Goal: Information Seeking & Learning: Learn about a topic

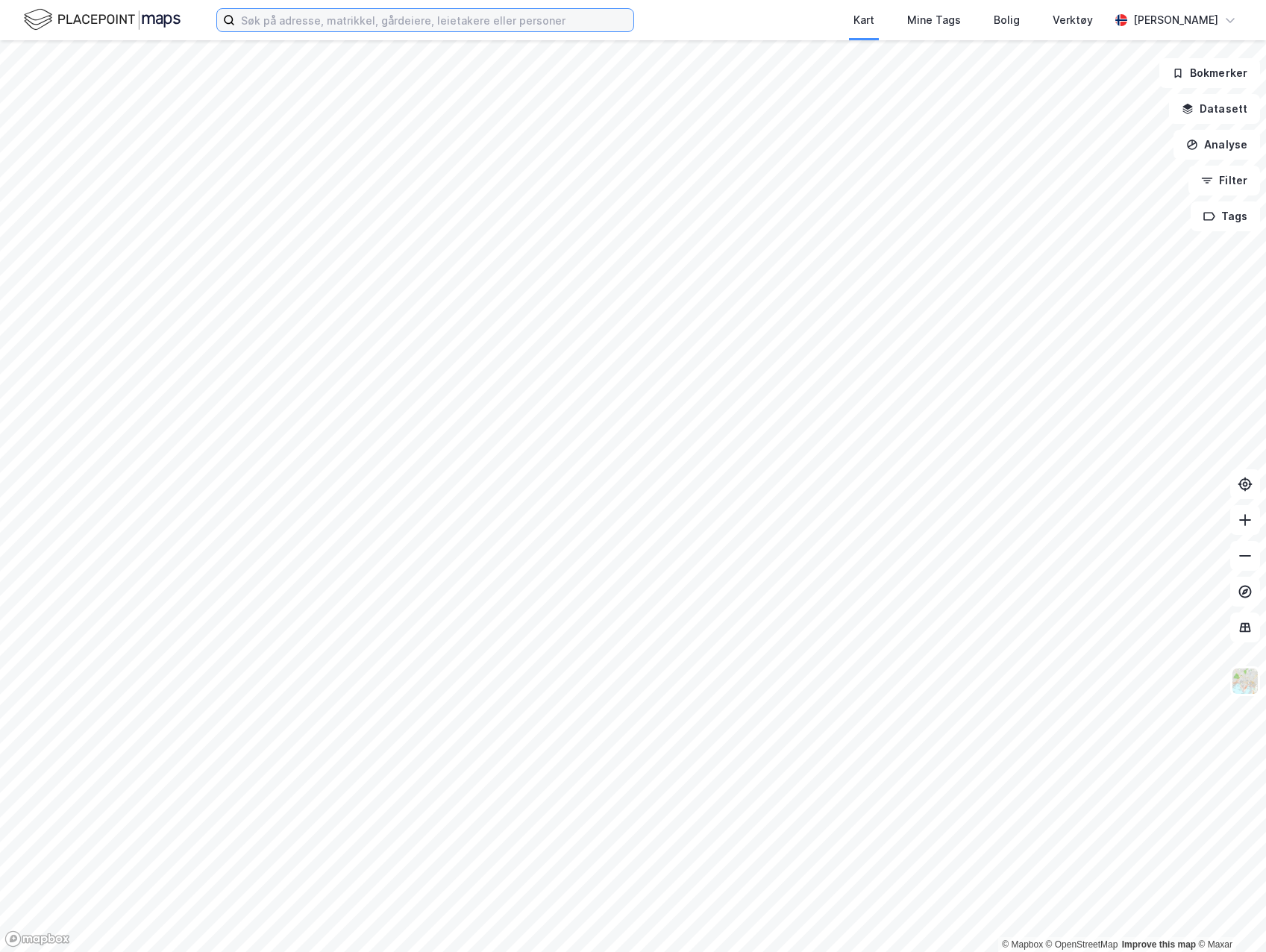
click at [355, 16] on input at bounding box center [434, 19] width 398 height 23
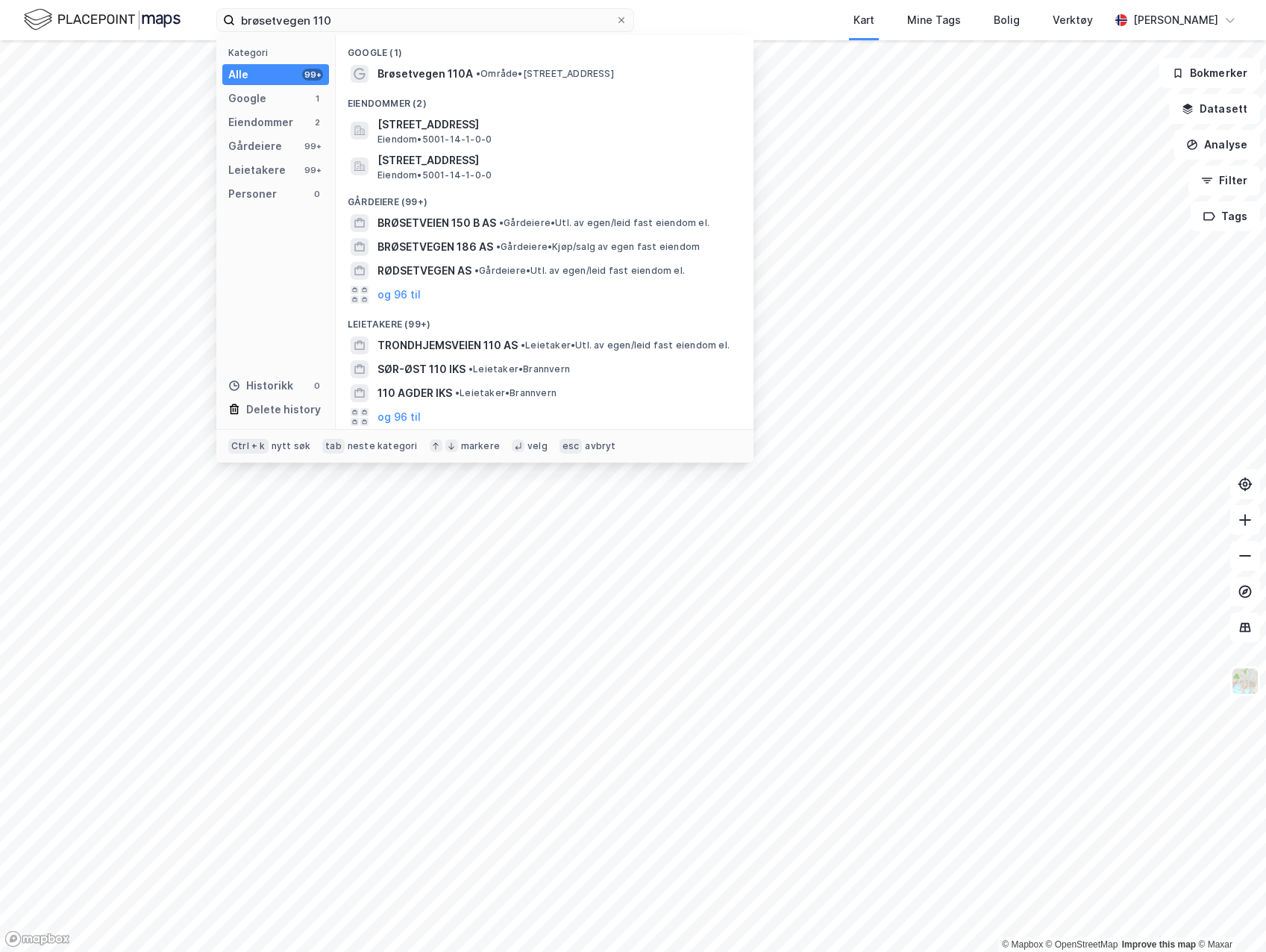
click at [551, 60] on div "Google (1)" at bounding box center [545, 48] width 418 height 26
click at [551, 68] on span "• Område • [STREET_ADDRESS]" at bounding box center [545, 73] width 138 height 12
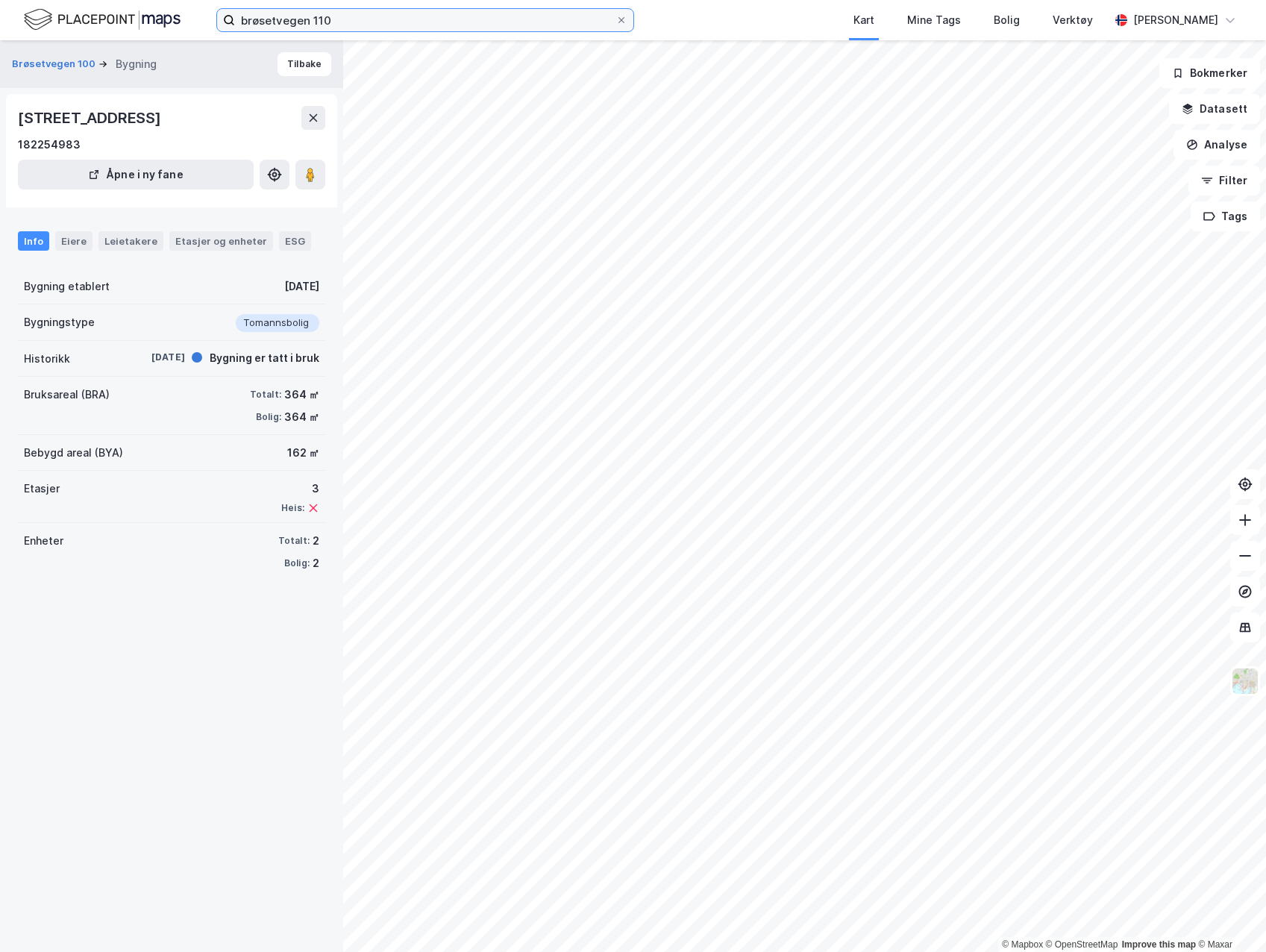
click at [340, 26] on input "brøsetvegen 110" at bounding box center [425, 19] width 380 height 23
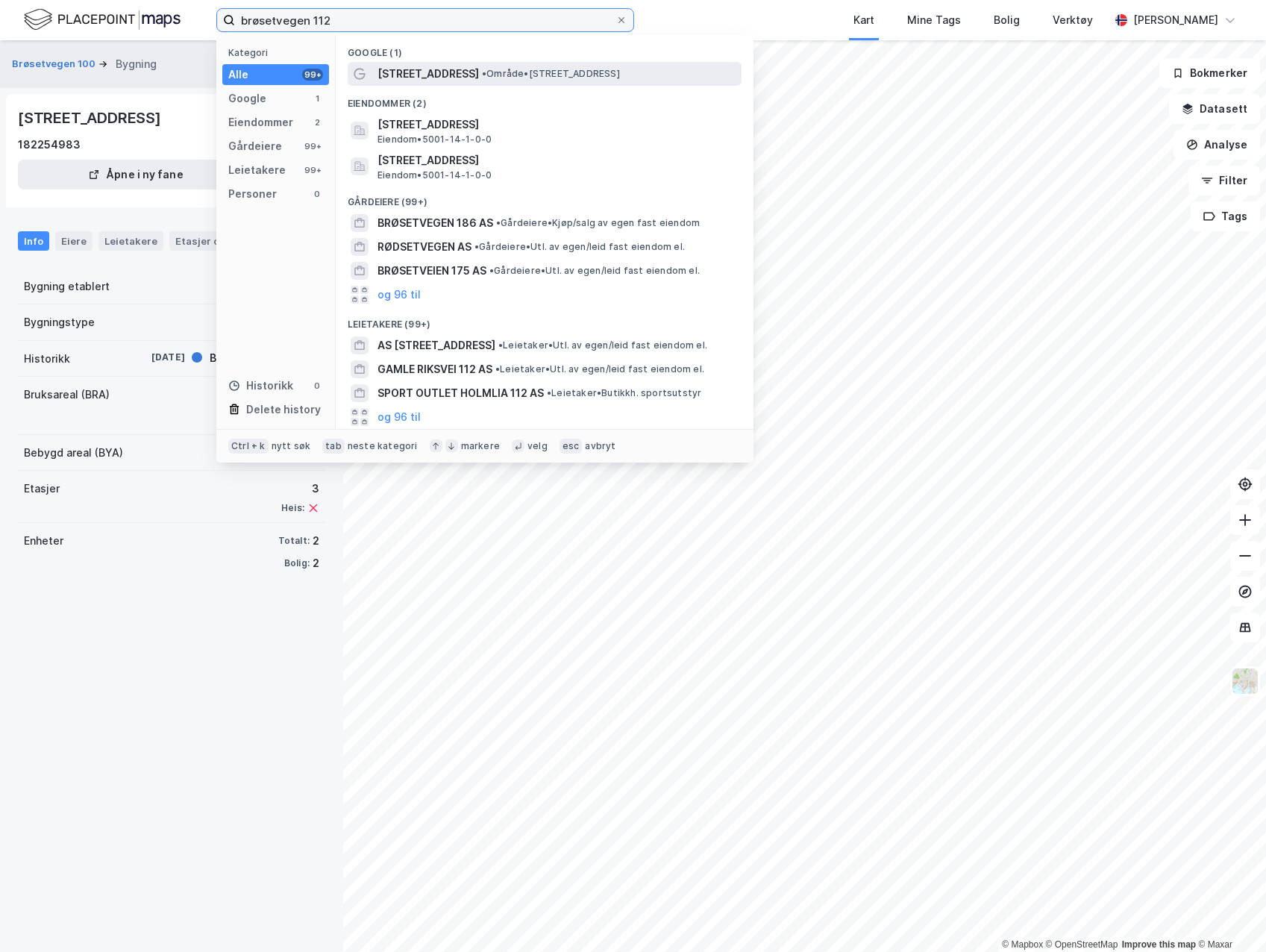
type input "brøsetvegen 112"
click at [482, 78] on span "• Område • [STREET_ADDRESS]" at bounding box center [551, 73] width 138 height 12
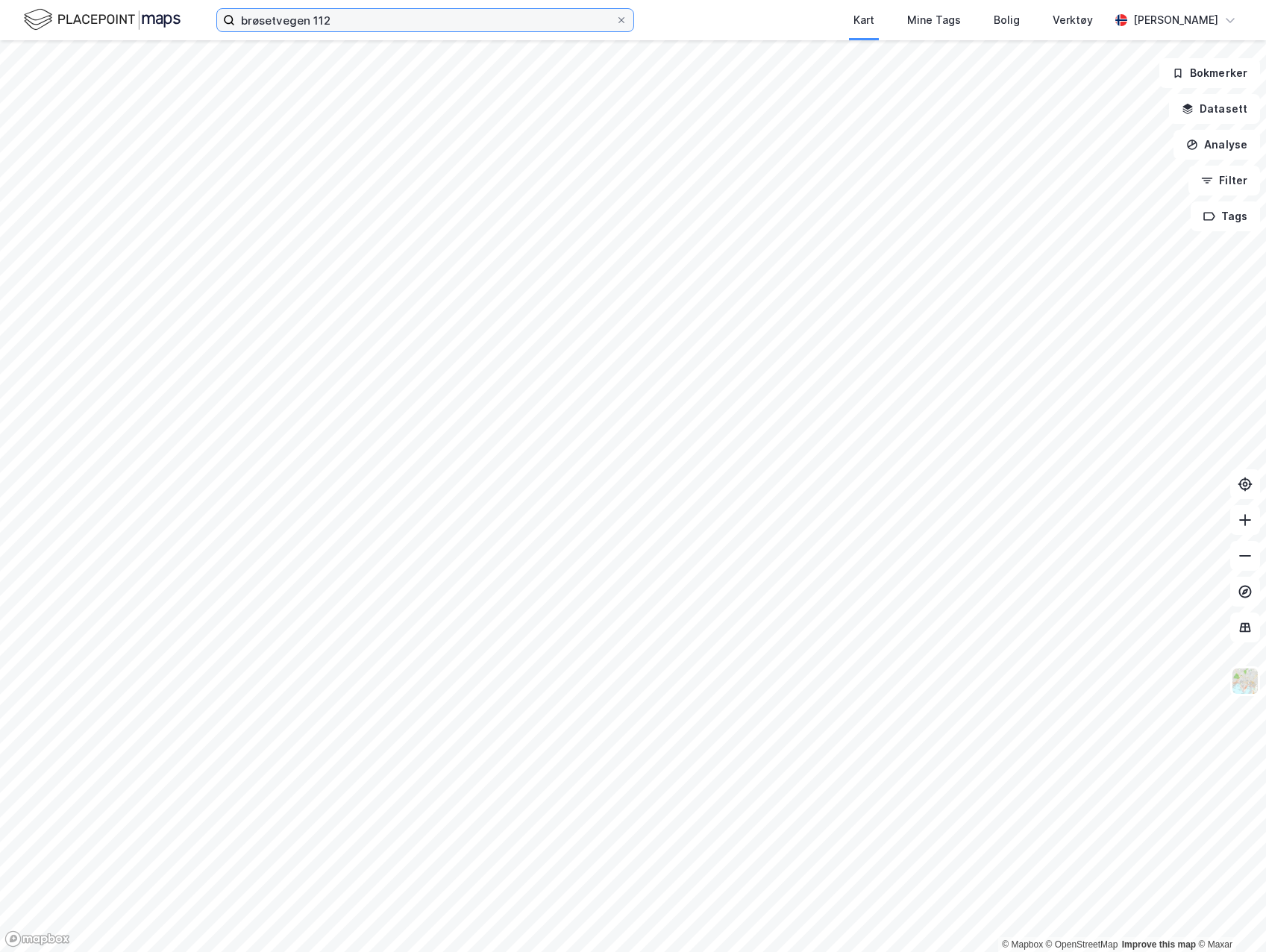
click at [440, 12] on input "brøsetvegen 112" at bounding box center [425, 19] width 380 height 23
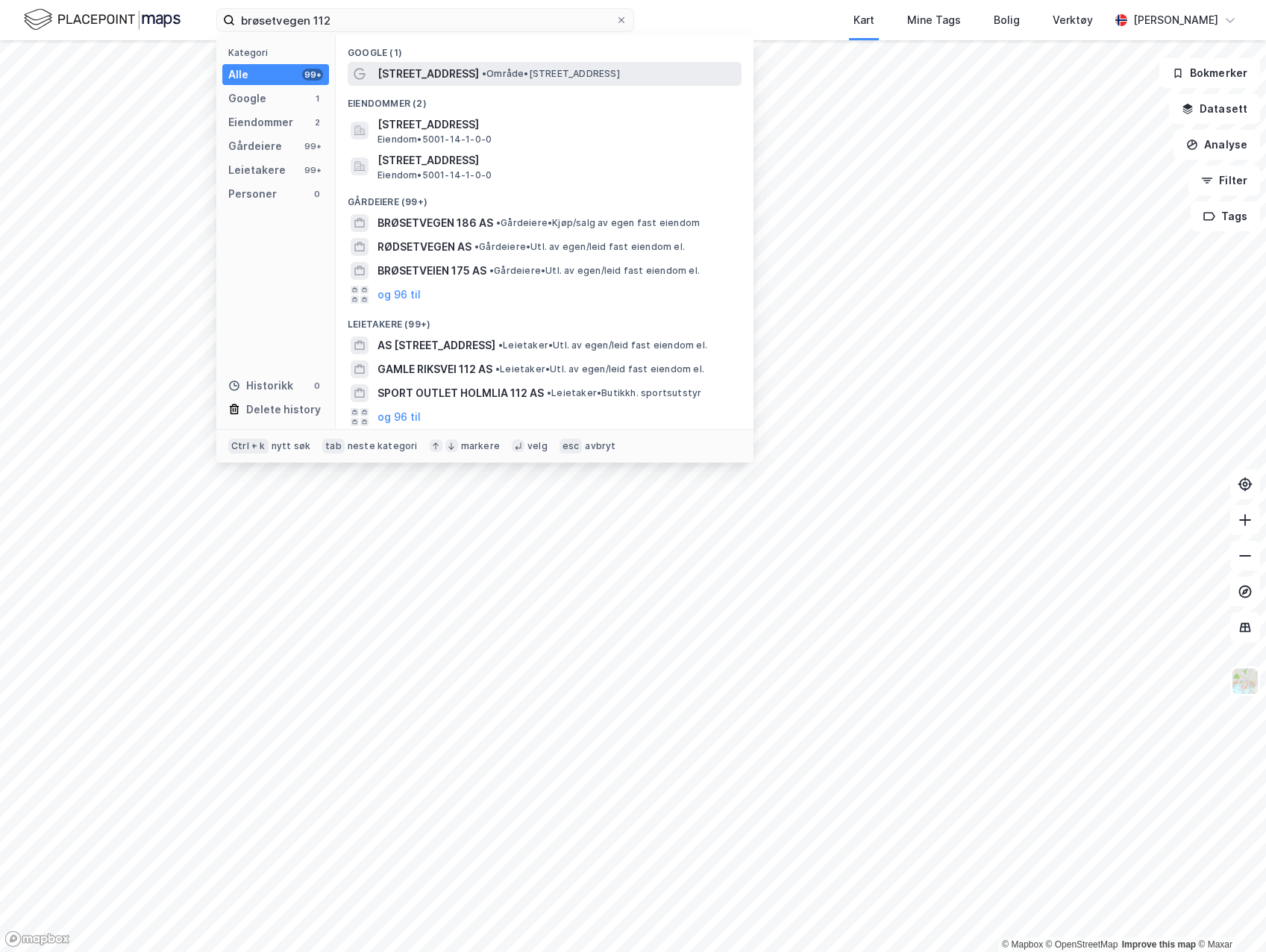
click at [482, 73] on span "•" at bounding box center [485, 73] width 5 height 11
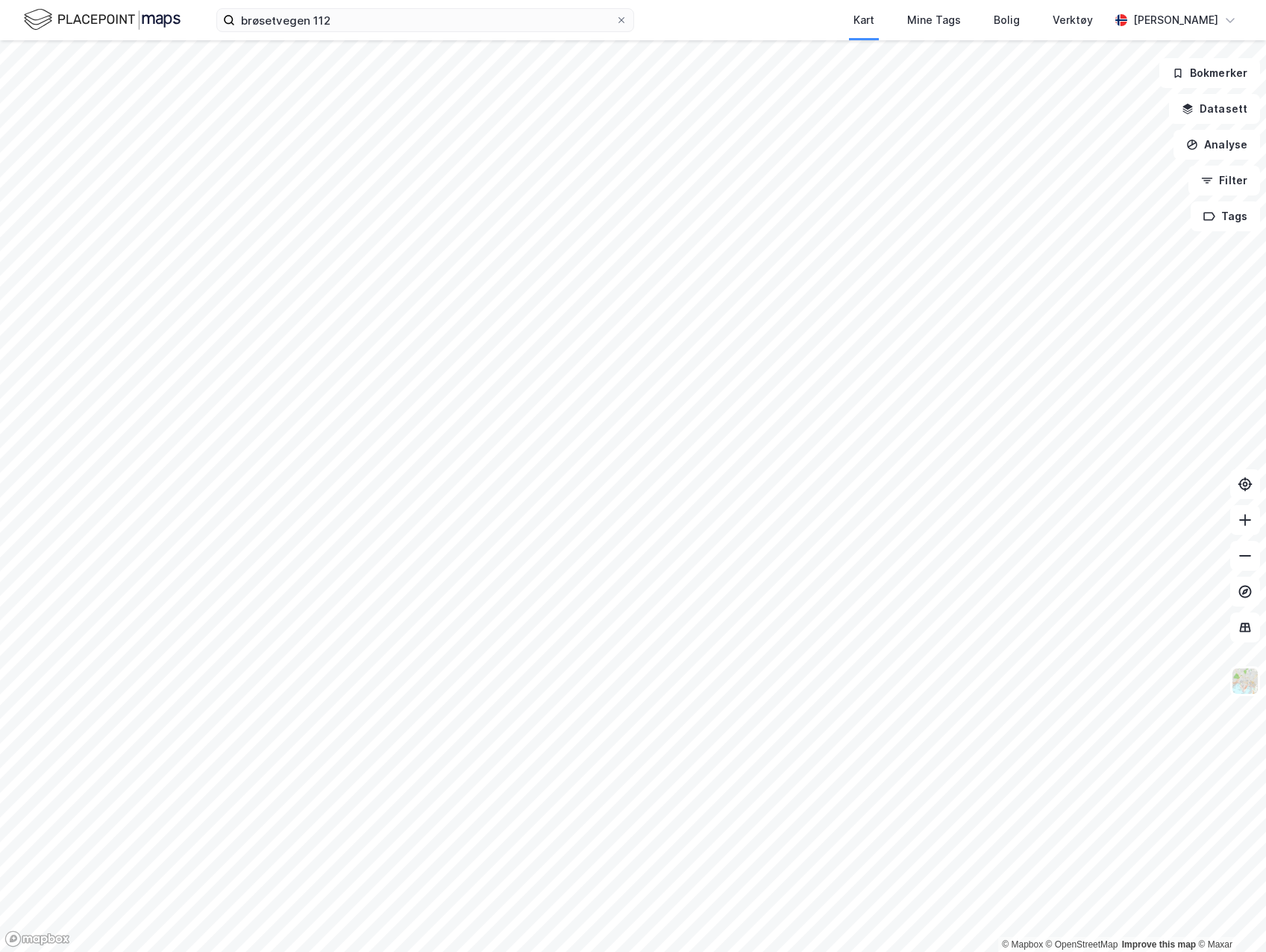
click at [441, 33] on div "brøsetvegen 112 Kart Mine Tags Bolig Verktøy [PERSON_NAME]" at bounding box center [633, 20] width 1266 height 41
click at [445, 20] on input "brøsetvegen 112" at bounding box center [425, 19] width 380 height 23
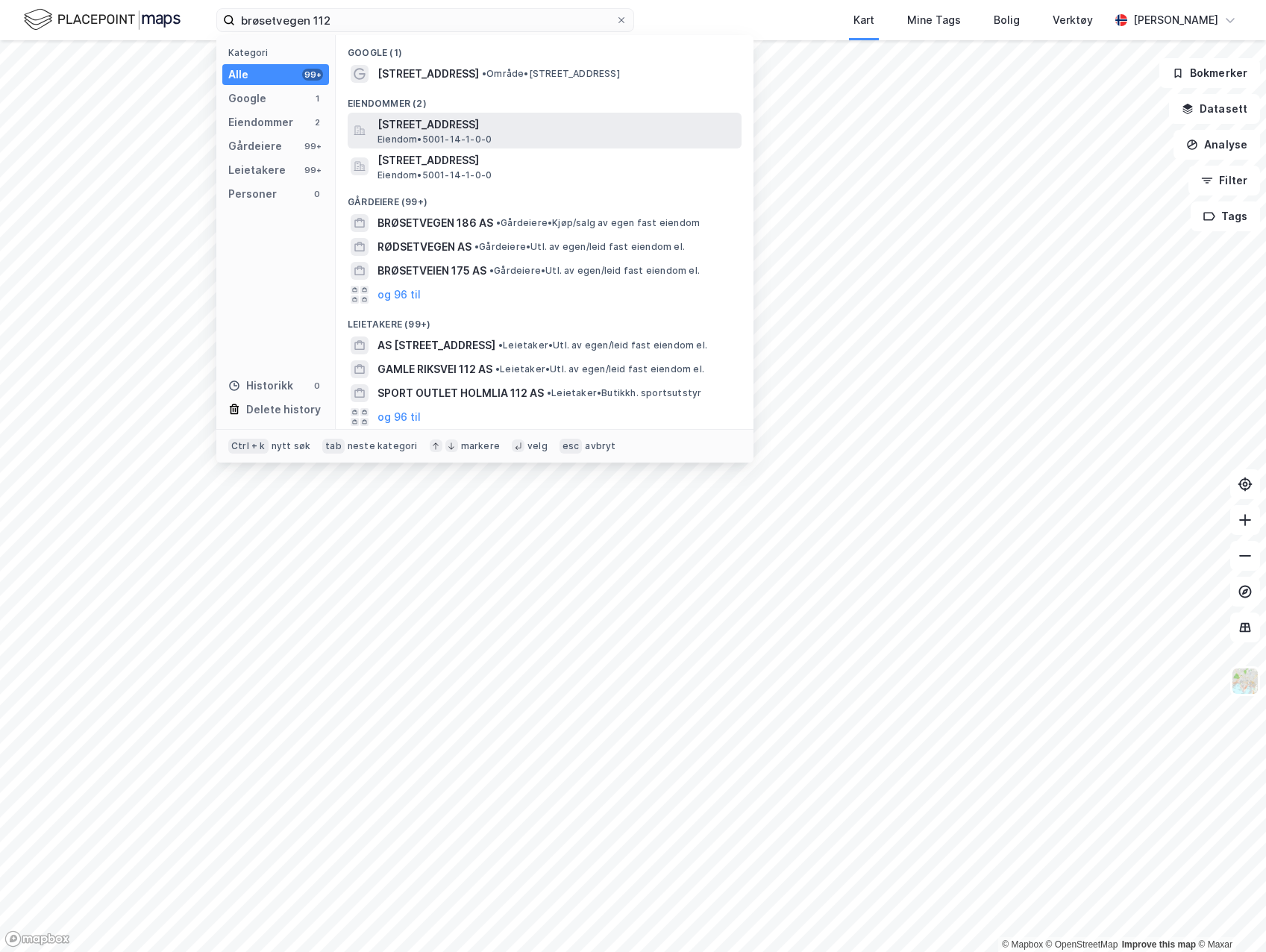
click at [481, 129] on span "[STREET_ADDRESS]" at bounding box center [557, 124] width 358 height 18
